Goal: Task Accomplishment & Management: Manage account settings

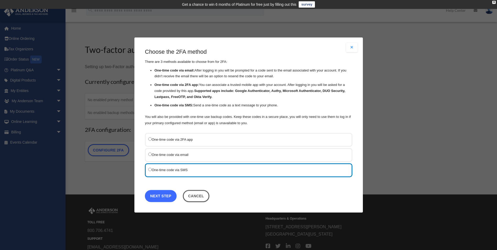
click at [167, 196] on link "Next Step" at bounding box center [161, 196] width 32 height 12
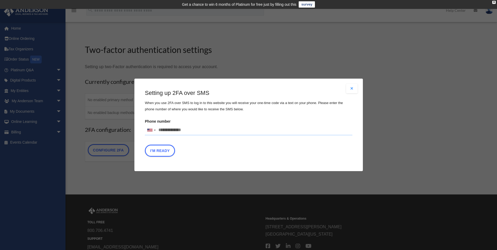
drag, startPoint x: 193, startPoint y: 131, endPoint x: 145, endPoint y: 137, distance: 49.1
click at [145, 137] on fieldset "Phone number United States +1 United Kingdom +44 Afghanistan (‫افغانستان‬‎) +93…" at bounding box center [249, 128] width 208 height 21
drag, startPoint x: 186, startPoint y: 128, endPoint x: 162, endPoint y: 128, distance: 24.4
click at [155, 130] on div "United States +1 United Kingdom +44 Afghanistan (‫افغانستان‬‎) +93 Albania (Shq…" at bounding box center [249, 130] width 208 height 10
click at [0, 0] on input "Verification Code:" at bounding box center [0, 0] width 0 height 0
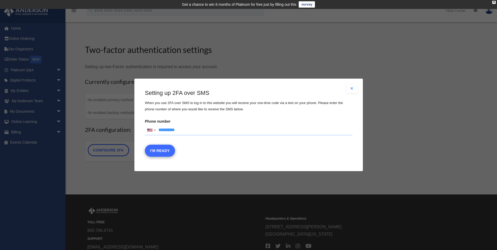
type input "**********"
click at [163, 149] on button "I'm Ready" at bounding box center [160, 151] width 30 height 12
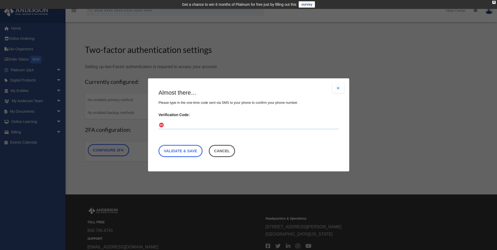
click at [174, 124] on input "Verification Code:" at bounding box center [249, 125] width 180 height 8
click at [189, 150] on link "Validate & Save" at bounding box center [181, 151] width 44 height 12
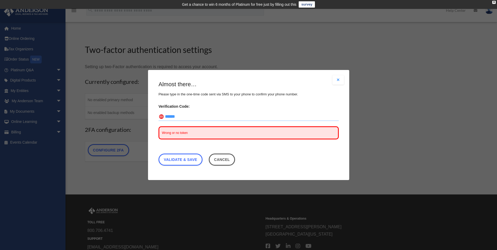
click at [169, 116] on input "******" at bounding box center [249, 117] width 180 height 8
click at [190, 160] on link "Validate & Save" at bounding box center [181, 160] width 44 height 12
click at [181, 158] on link "Validate & Save" at bounding box center [181, 160] width 44 height 12
click at [167, 115] on input "******" at bounding box center [249, 117] width 180 height 8
type input "******"
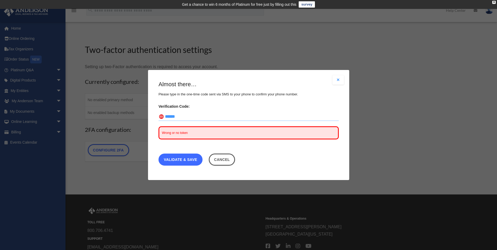
click at [178, 157] on link "Validate & Save" at bounding box center [181, 160] width 44 height 12
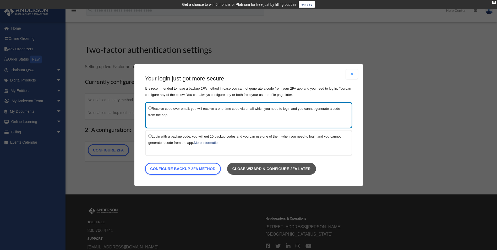
click at [278, 168] on link "Close wizard & configure 2FA later" at bounding box center [271, 169] width 89 height 12
click at [279, 167] on link "Close wizard & configure 2FA later" at bounding box center [271, 169] width 89 height 12
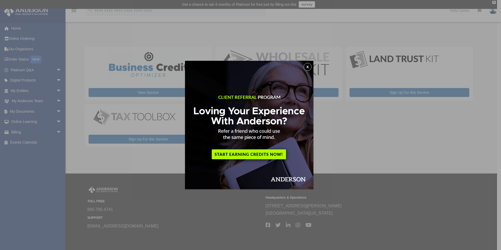
click at [308, 68] on button "x" at bounding box center [308, 67] width 8 height 8
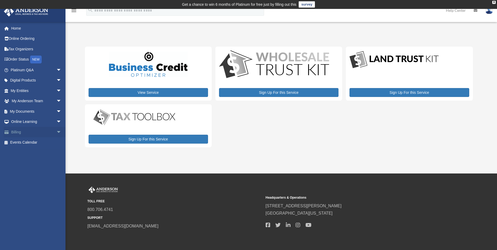
click at [56, 131] on span "arrow_drop_down" at bounding box center [61, 132] width 10 height 11
click at [38, 163] on link "Manage Payments" at bounding box center [38, 163] width 62 height 10
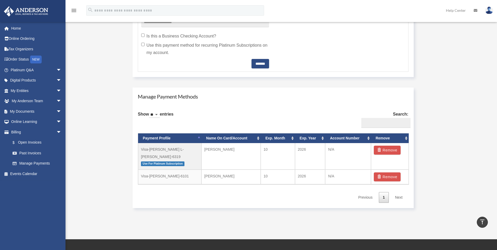
scroll to position [262, 0]
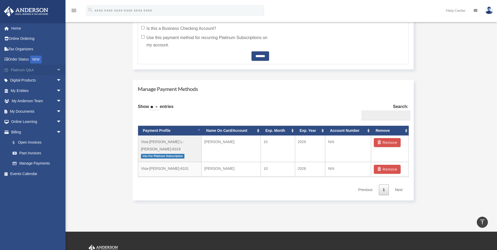
click at [56, 68] on span "arrow_drop_down" at bounding box center [61, 70] width 10 height 11
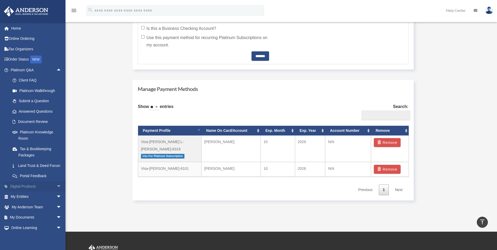
click at [56, 191] on span "arrow_drop_down" at bounding box center [61, 186] width 10 height 11
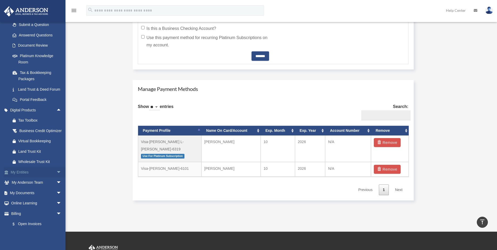
scroll to position [79, 0]
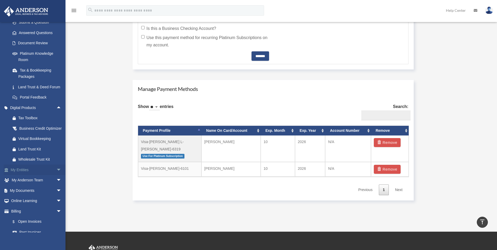
click at [56, 175] on span "arrow_drop_down" at bounding box center [61, 170] width 10 height 11
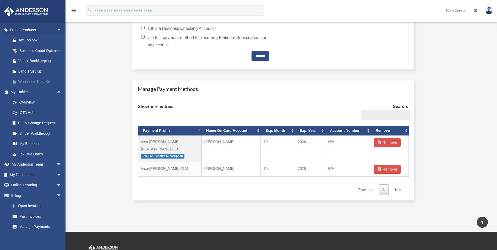
scroll to position [157, 0]
click at [56, 180] on span "arrow_drop_down" at bounding box center [61, 174] width 10 height 11
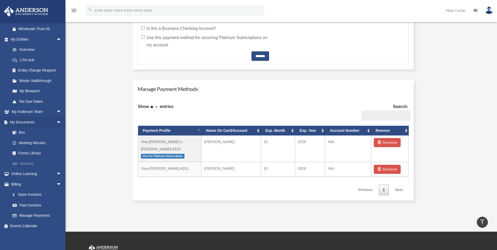
scroll to position [222, 0]
click at [56, 174] on span "arrow_drop_down" at bounding box center [61, 174] width 10 height 11
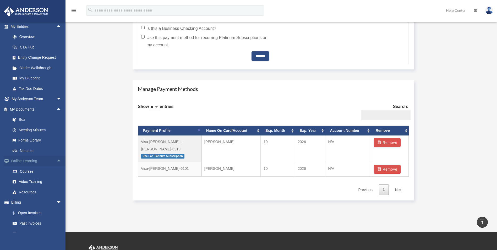
click at [56, 167] on span "arrow_drop_up" at bounding box center [61, 161] width 10 height 11
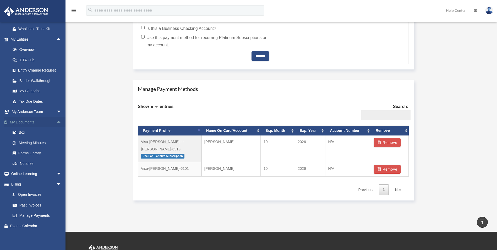
click at [56, 121] on span "arrow_drop_up" at bounding box center [61, 122] width 10 height 11
click at [56, 79] on span "arrow_drop_up" at bounding box center [61, 80] width 10 height 11
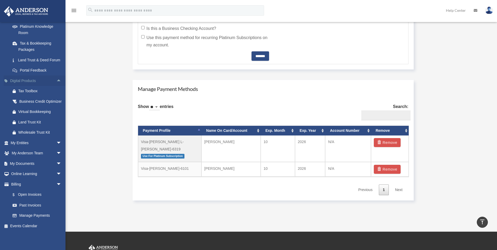
click at [56, 75] on span "arrow_drop_up" at bounding box center [61, 80] width 10 height 11
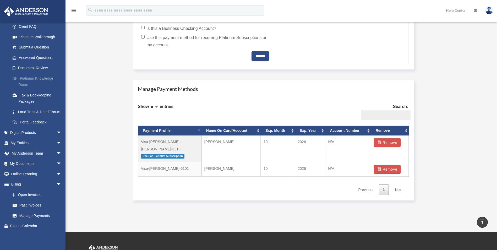
scroll to position [8, 0]
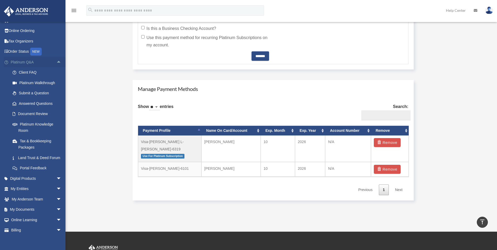
click at [56, 62] on span "arrow_drop_up" at bounding box center [61, 62] width 10 height 11
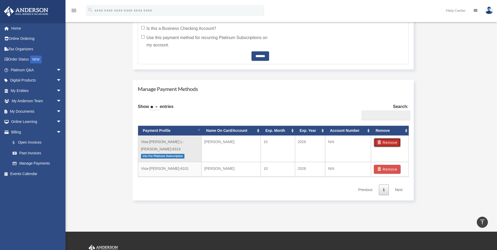
click at [389, 140] on button "Remove" at bounding box center [387, 142] width 27 height 9
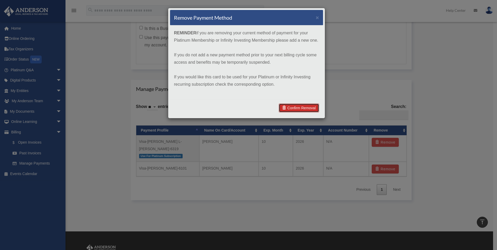
click at [301, 107] on link "Confirm Removal" at bounding box center [299, 108] width 40 height 9
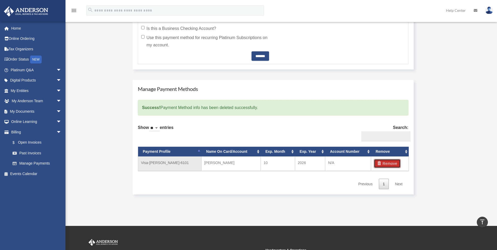
click at [387, 162] on button "Remove" at bounding box center [387, 163] width 27 height 9
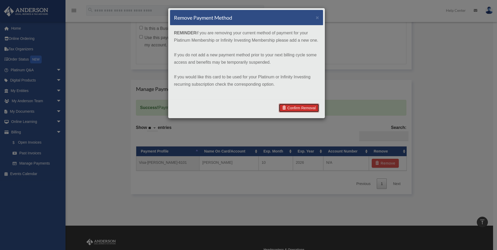
click at [304, 106] on link "Confirm Removal" at bounding box center [299, 108] width 40 height 9
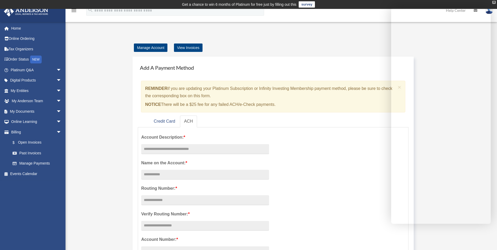
click at [493, 1] on div "X" at bounding box center [493, 2] width 3 height 3
